Goal: Task Accomplishment & Management: Manage account settings

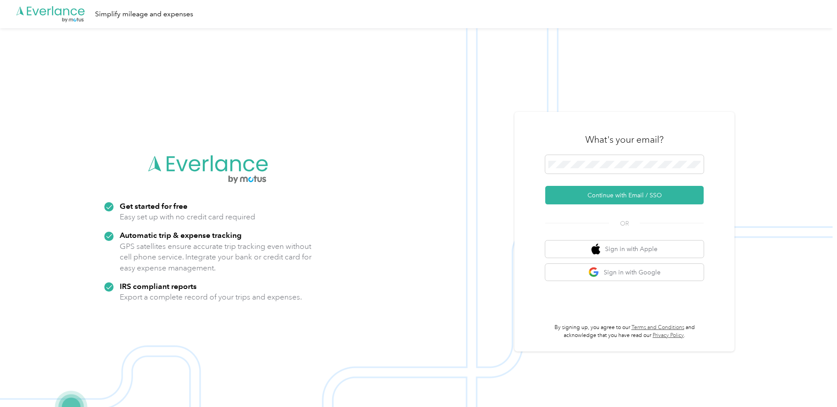
click at [76, 16] on icon ".cls-1 { fill: #00adee; } .cls-2 { fill: #fff; } .cls-3 { fill: #707372; } .cls…" at bounding box center [50, 14] width 70 height 18
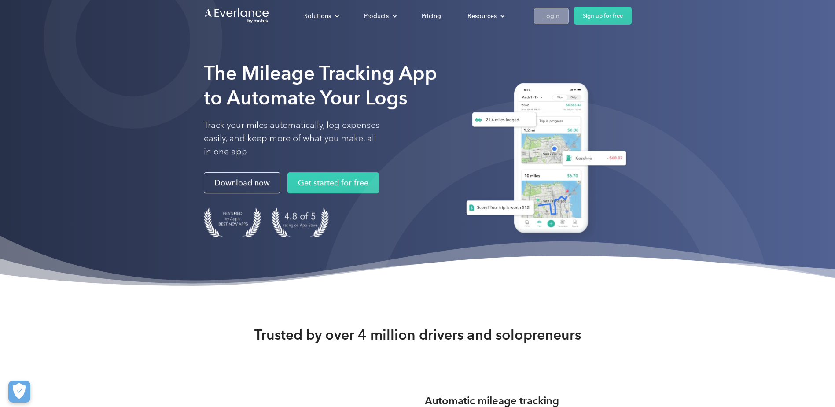
click at [552, 14] on div "Login" at bounding box center [551, 16] width 16 height 11
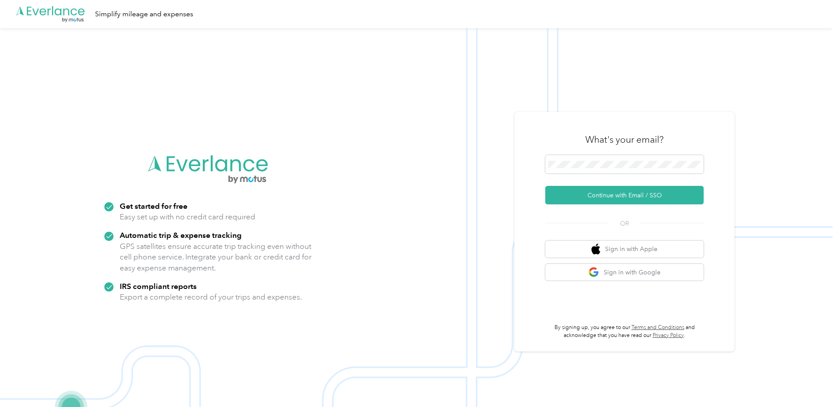
click at [514, 216] on img at bounding box center [416, 231] width 833 height 407
click at [619, 194] on button "Continue with Email / SSO" at bounding box center [624, 195] width 158 height 18
click at [483, 165] on div ".cls-1 { fill: #00adee; } .cls-2 { fill: #fff; } .cls-3 { fill: #707372; } .cls…" at bounding box center [416, 231] width 833 height 407
click at [632, 193] on button "Continue with Email / SSO" at bounding box center [624, 195] width 158 height 18
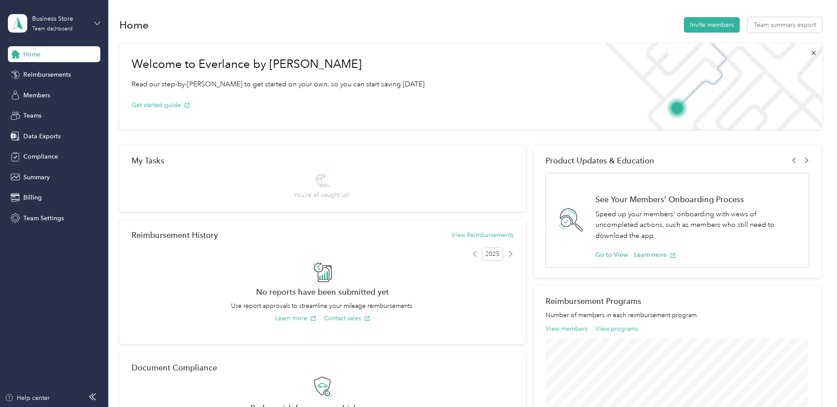
click at [99, 21] on icon at bounding box center [97, 23] width 6 height 6
click at [58, 114] on div "Log out" at bounding box center [100, 112] width 173 height 15
